Goal: Task Accomplishment & Management: Manage account settings

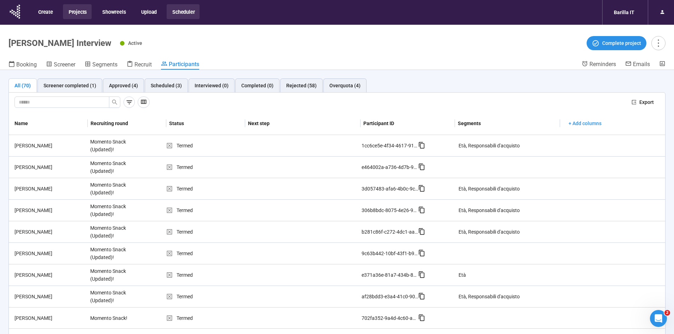
click at [74, 15] on button "Projects" at bounding box center [77, 11] width 29 height 15
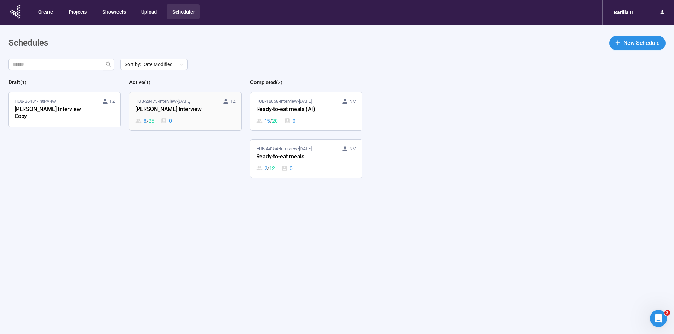
click at [173, 111] on div "[PERSON_NAME] Interview" at bounding box center [174, 109] width 78 height 9
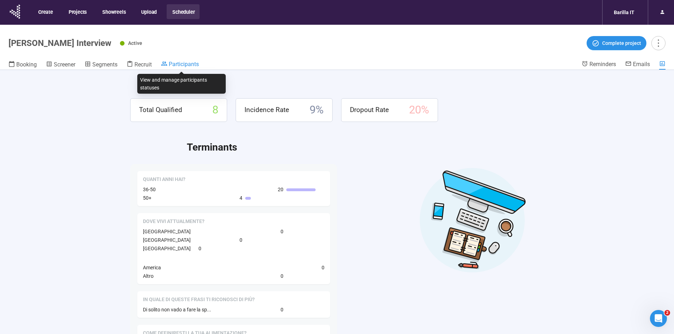
click at [175, 64] on span "Participants" at bounding box center [184, 64] width 30 height 7
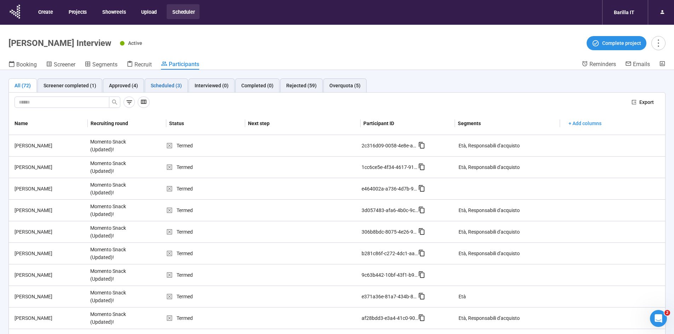
click at [165, 85] on div "Scheduled (3)" at bounding box center [166, 86] width 31 height 8
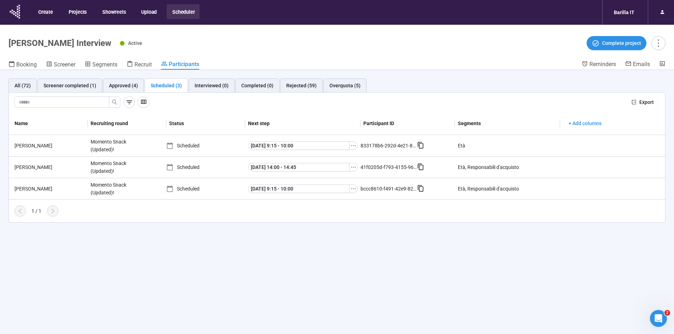
click at [200, 260] on div "All (72) Screener completed (1) Approved (4) Scheduled (3) Interviewed (0) Comp…" at bounding box center [337, 214] width 674 height 289
click at [23, 148] on div "Sara T." at bounding box center [50, 146] width 76 height 8
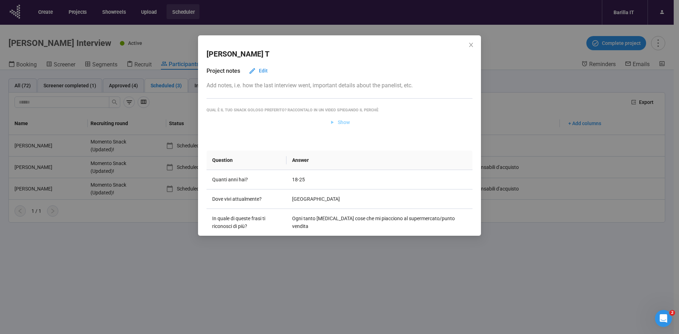
click at [345, 120] on span "Show" at bounding box center [344, 123] width 12 height 8
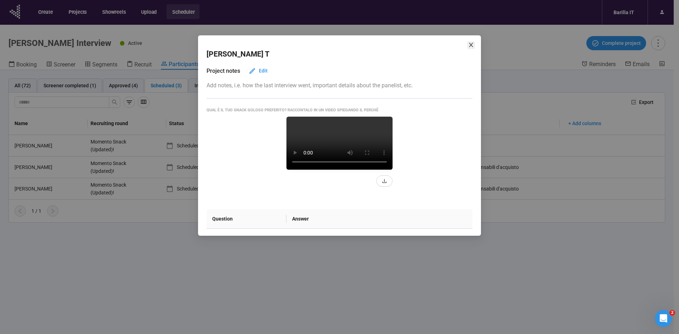
click at [472, 43] on icon "close" at bounding box center [471, 45] width 6 height 6
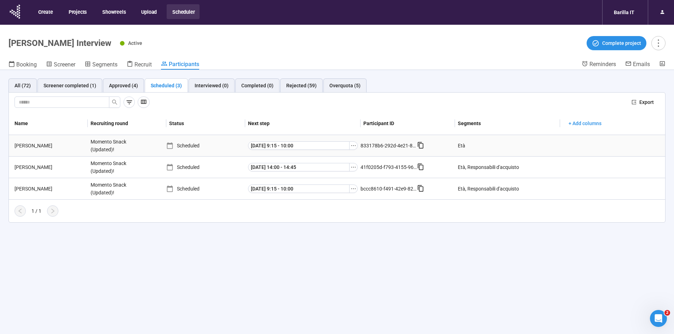
click at [16, 145] on div "Sara T." at bounding box center [50, 146] width 76 height 8
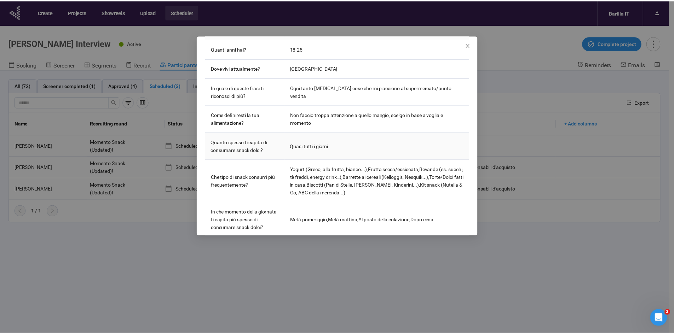
scroll to position [142, 0]
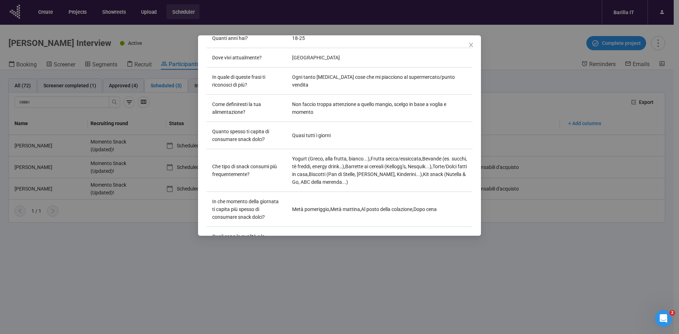
click at [178, 274] on div "Sara T Project notes Edit Add notes, i.e. how the last interview went, importan…" at bounding box center [339, 167] width 679 height 334
